Goal: Transaction & Acquisition: Purchase product/service

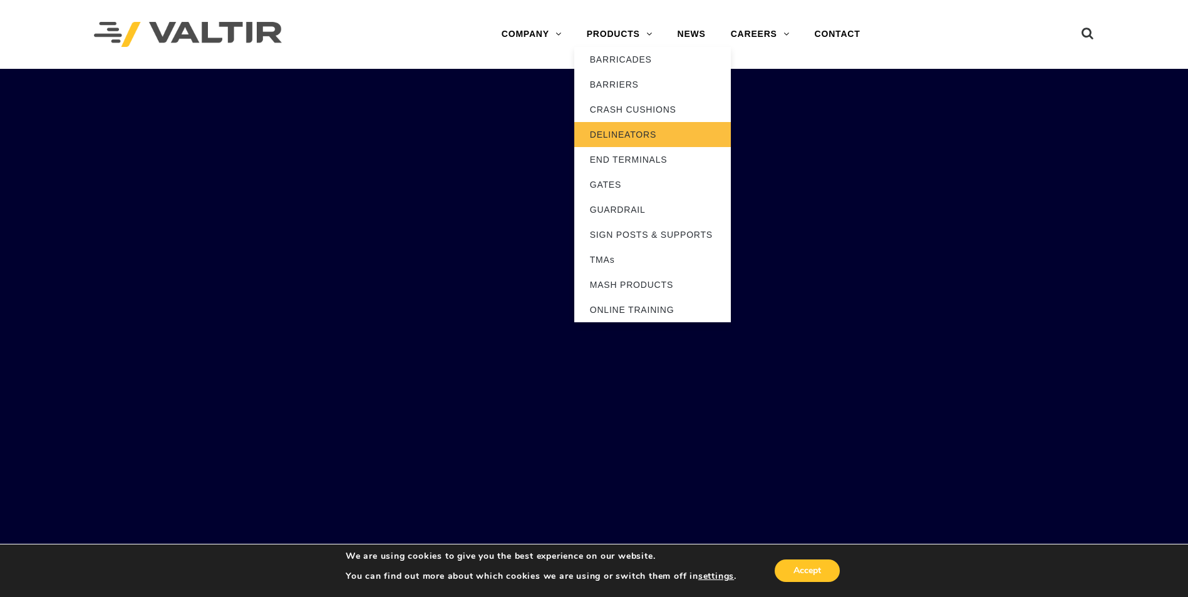
click at [617, 132] on link "DELINEATORS" at bounding box center [652, 134] width 157 height 25
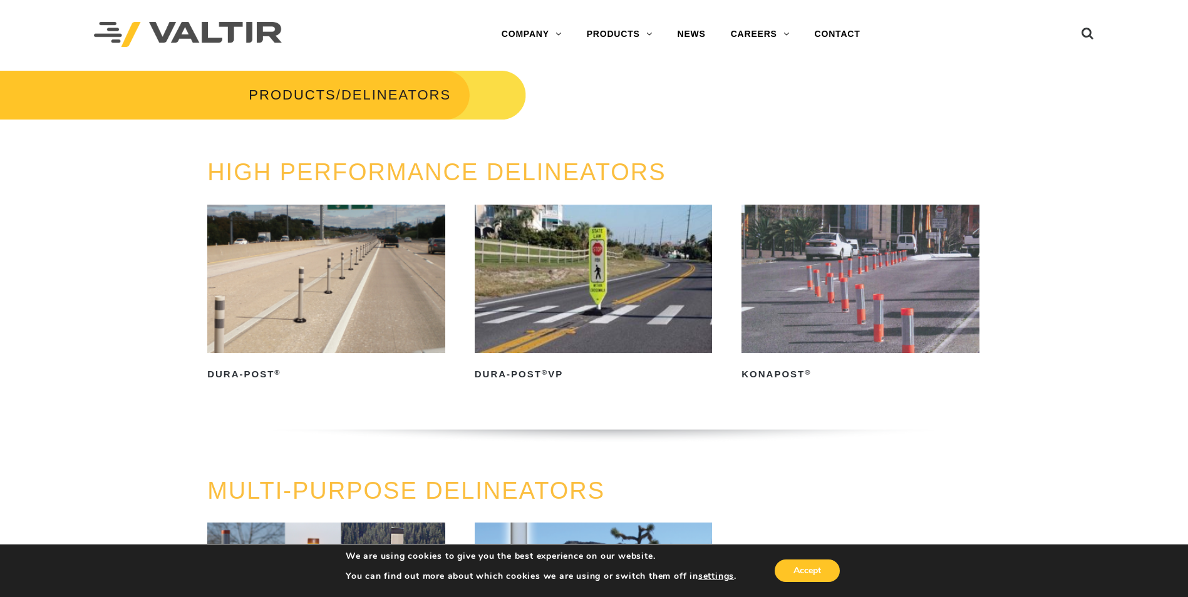
click at [375, 283] on img at bounding box center [326, 279] width 238 height 148
